Goal: Information Seeking & Learning: Learn about a topic

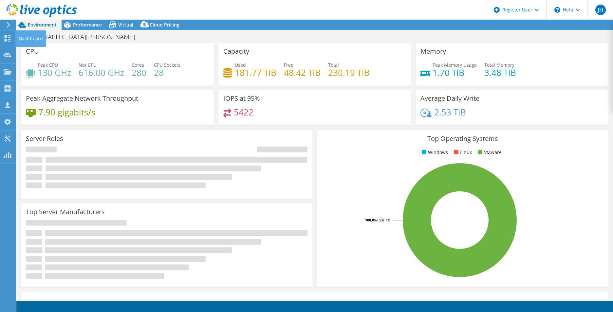
select select "USD"
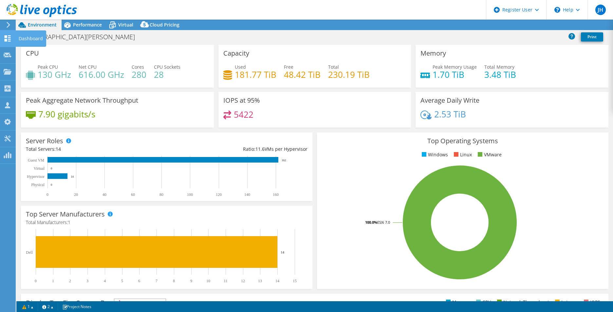
click at [4, 38] on icon at bounding box center [8, 38] width 8 height 6
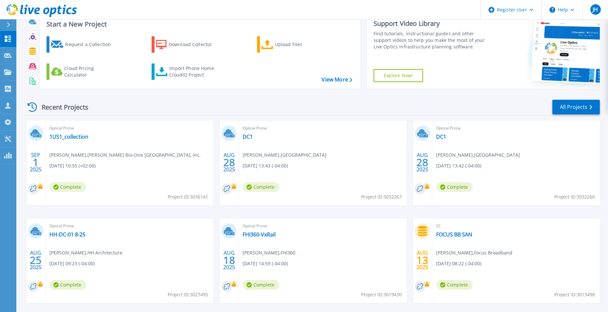
scroll to position [33, 0]
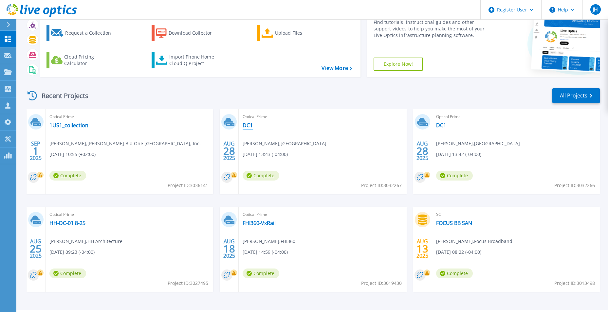
click at [250, 124] on link "DC1" at bounding box center [248, 125] width 10 height 7
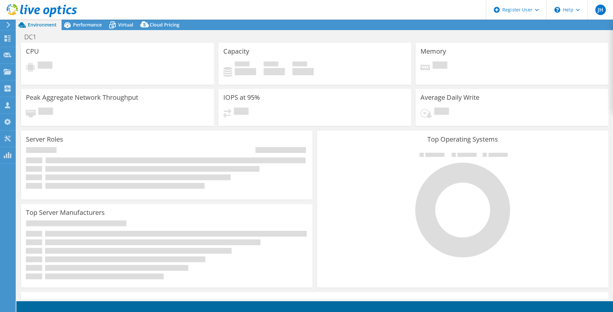
select select "USD"
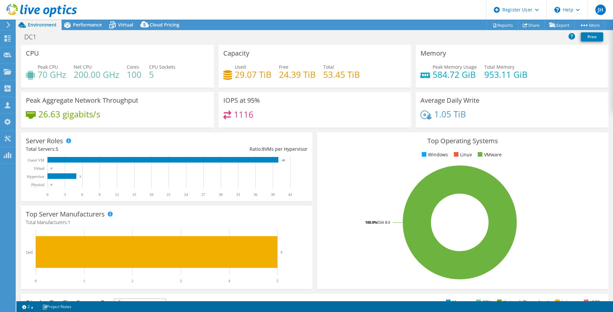
click at [199, 143] on div "Server Roles Physical Servers represent bare metal servers that were targets of…" at bounding box center [166, 167] width 291 height 69
drag, startPoint x: 65, startPoint y: 73, endPoint x: 136, endPoint y: 71, distance: 71.1
click at [136, 71] on div "Peak CPU 70 GHz Net CPU 200.00 GHz Cores 100 CPU Sockets 5" at bounding box center [117, 74] width 183 height 21
drag, startPoint x: 136, startPoint y: 71, endPoint x: 167, endPoint y: 75, distance: 31.4
click at [170, 75] on h4 "5" at bounding box center [162, 74] width 27 height 7
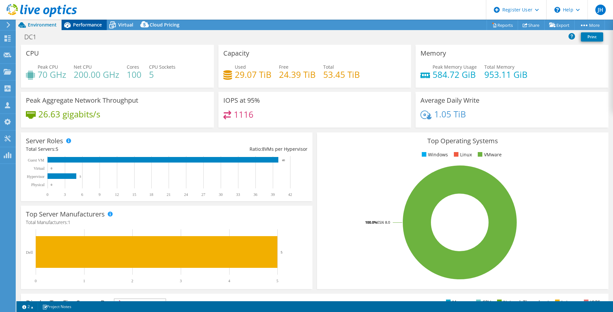
click at [78, 29] on div "Performance" at bounding box center [84, 25] width 45 height 10
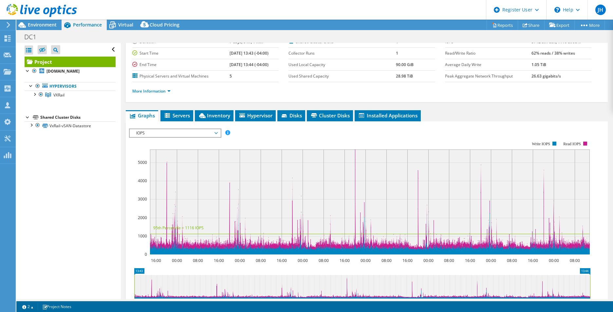
scroll to position [33, 0]
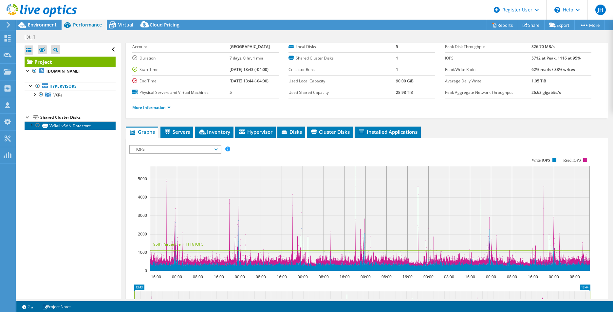
click at [28, 124] on link "VxRail-vSAN-Datastore" at bounding box center [70, 125] width 91 height 9
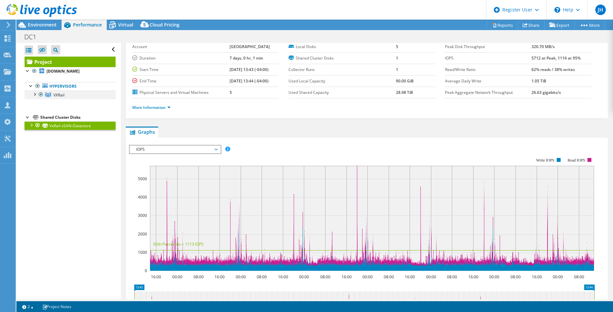
click at [33, 95] on div at bounding box center [34, 94] width 7 height 7
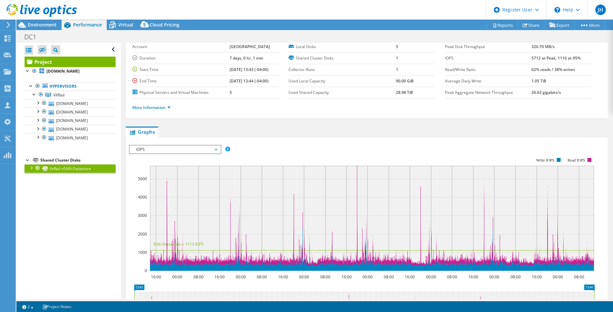
click at [32, 168] on div at bounding box center [31, 167] width 7 height 7
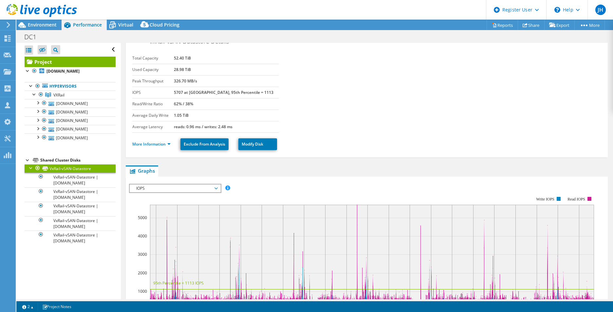
scroll to position [0, 0]
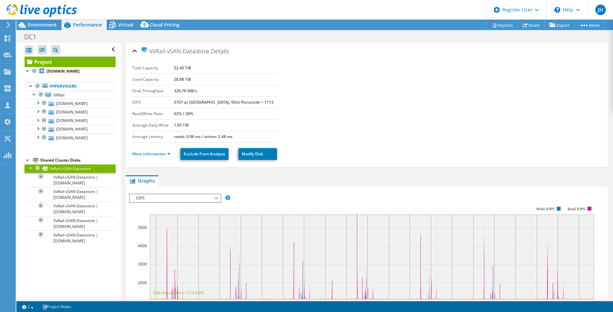
click at [38, 21] on div at bounding box center [38, 11] width 77 height 22
click at [38, 27] on span "Environment" at bounding box center [42, 25] width 29 height 6
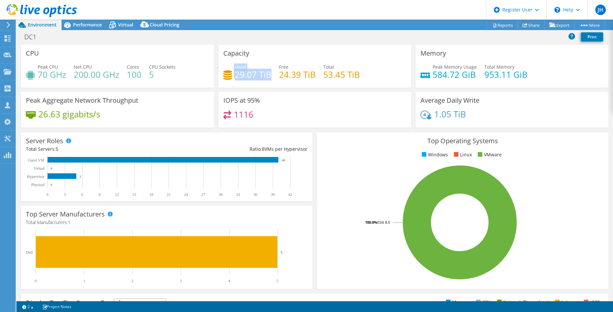
drag, startPoint x: 268, startPoint y: 78, endPoint x: 231, endPoint y: 64, distance: 39.4
click at [231, 64] on div "Used 29.07 TiB" at bounding box center [247, 71] width 48 height 15
drag, startPoint x: 231, startPoint y: 64, endPoint x: 284, endPoint y: 65, distance: 53.1
click at [284, 65] on span "Free" at bounding box center [283, 67] width 9 height 6
drag, startPoint x: 276, startPoint y: 73, endPoint x: 362, endPoint y: 71, distance: 85.2
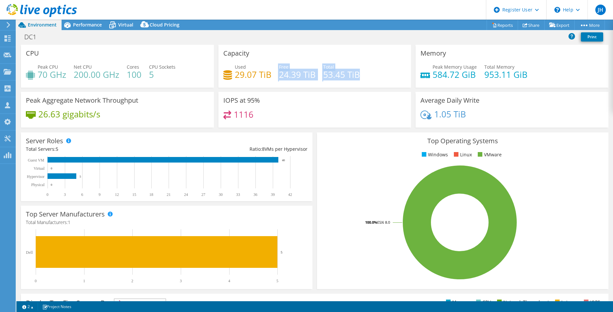
click at [362, 71] on div "Used 29.07 TiB Free 24.39 TiB Total 53.45 TiB" at bounding box center [314, 74] width 183 height 21
drag, startPoint x: 362, startPoint y: 71, endPoint x: 390, endPoint y: 84, distance: 31.2
click at [390, 84] on div "Used 29.07 TiB Free 24.39 TiB Total 53.45 TiB" at bounding box center [314, 74] width 183 height 21
click at [125, 28] on div "Virtual" at bounding box center [122, 25] width 31 height 10
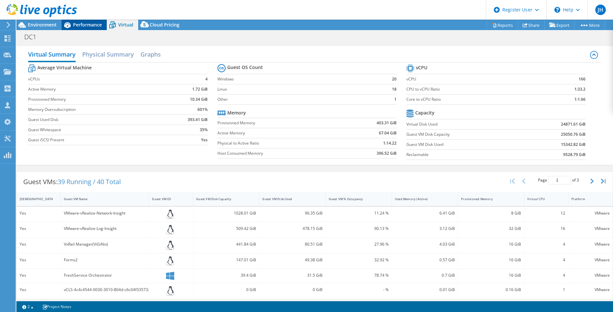
click at [76, 22] on span "Performance" at bounding box center [87, 25] width 29 height 6
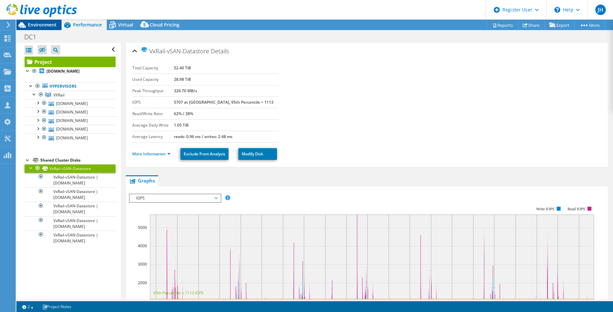
click at [49, 25] on span "Environment" at bounding box center [42, 25] width 29 height 6
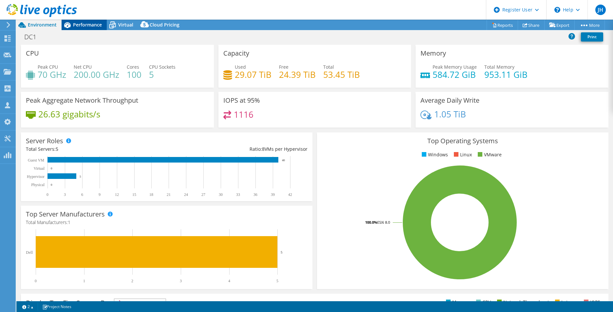
click at [80, 26] on span "Performance" at bounding box center [87, 25] width 29 height 6
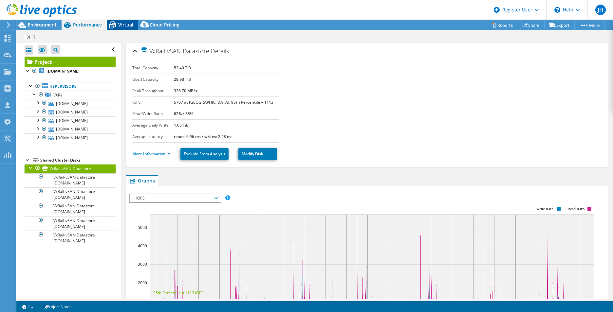
click at [115, 23] on icon at bounding box center [112, 24] width 11 height 11
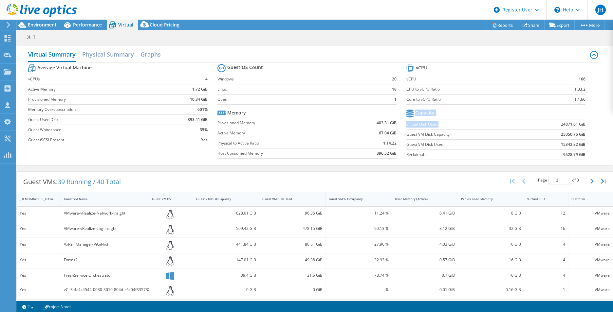
drag, startPoint x: 557, startPoint y: 124, endPoint x: 582, endPoint y: 124, distance: 24.9
click at [582, 124] on section "vCPU vCPU 166 CPU to vCPU Ratio 1:33.2 Core to vCPU Ratio 1:1.66 Capacity Virtu…" at bounding box center [500, 113] width 189 height 101
drag, startPoint x: 582, startPoint y: 124, endPoint x: 579, endPoint y: 129, distance: 5.4
click at [579, 129] on td "24871.61 GiB" at bounding box center [555, 124] width 62 height 10
